Goal: Navigation & Orientation: Find specific page/section

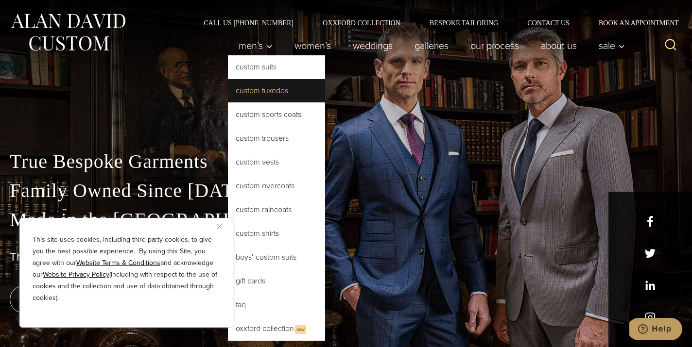
click at [228, 103] on link "Custom Tuxedos" at bounding box center [276, 90] width 97 height 23
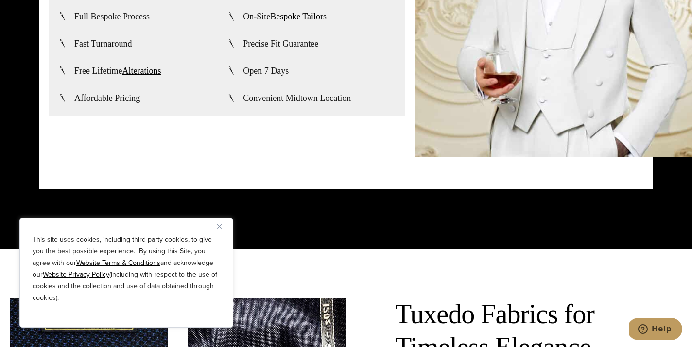
scroll to position [2483, 0]
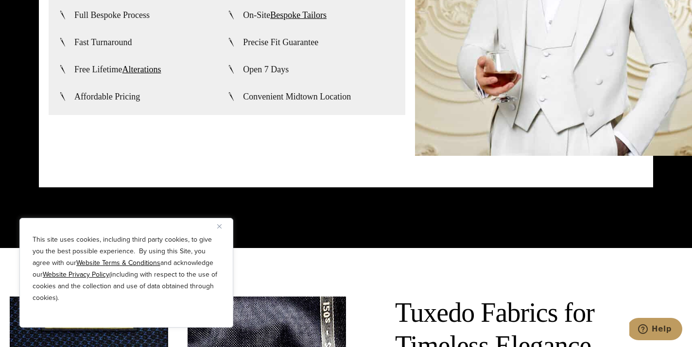
click at [221, 226] on img "Close" at bounding box center [219, 226] width 4 height 4
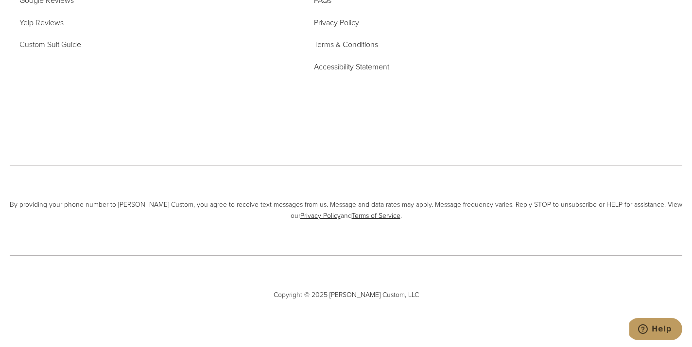
scroll to position [6035, 0]
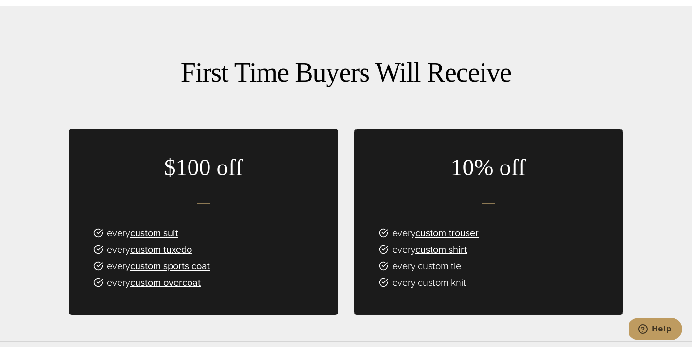
scroll to position [509, 0]
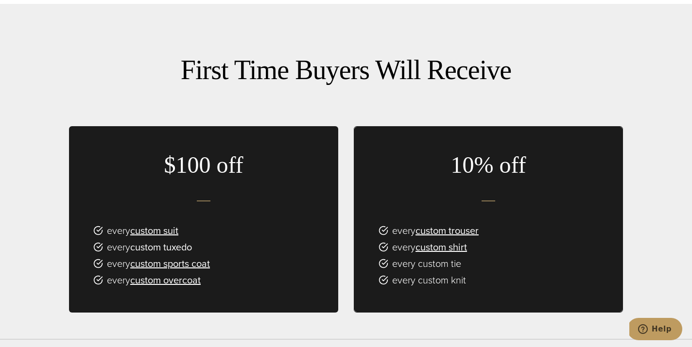
click at [184, 240] on link "custom tuxedo" at bounding box center [161, 247] width 62 height 15
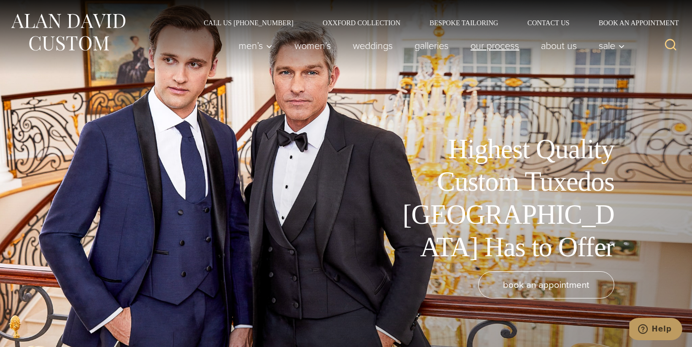
click at [471, 54] on link "Our Process" at bounding box center [495, 45] width 70 height 19
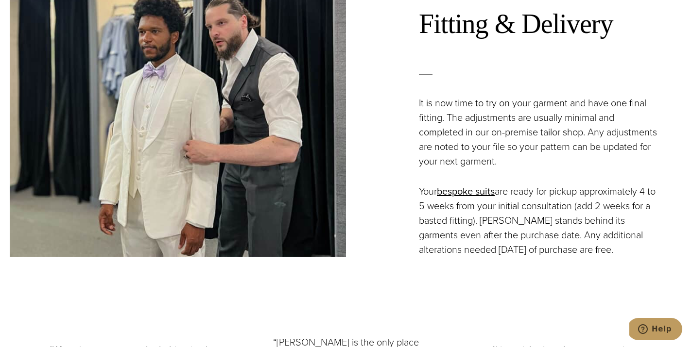
scroll to position [2131, 0]
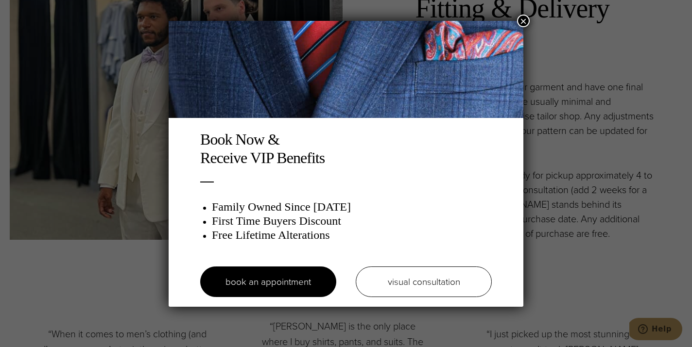
click at [522, 18] on button "×" at bounding box center [523, 21] width 13 height 13
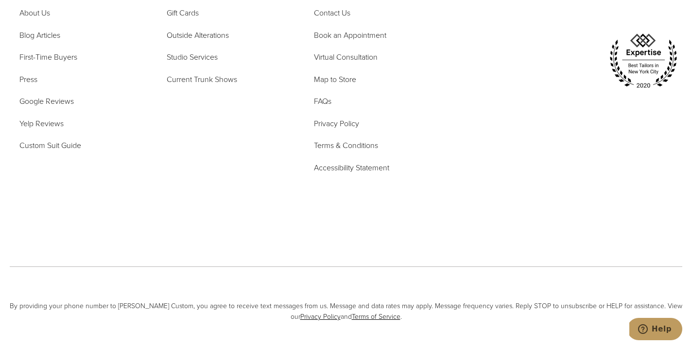
scroll to position [3247, 0]
click at [332, 84] on span "Map to Store" at bounding box center [335, 78] width 42 height 11
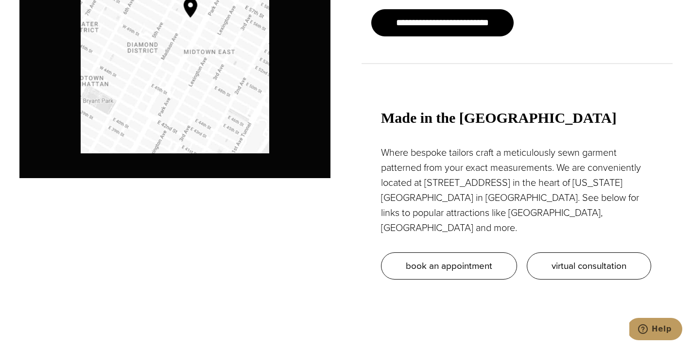
scroll to position [844, 0]
